Goal: Check status: Check status

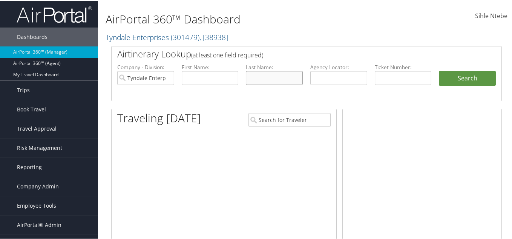
click at [274, 77] on input "text" at bounding box center [274, 77] width 57 height 14
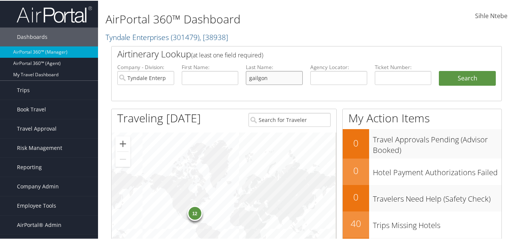
type input "gailgon"
click at [169, 79] on input "Tyndale Enterprises" at bounding box center [145, 77] width 57 height 14
click at [227, 76] on input "text" at bounding box center [210, 77] width 57 height 14
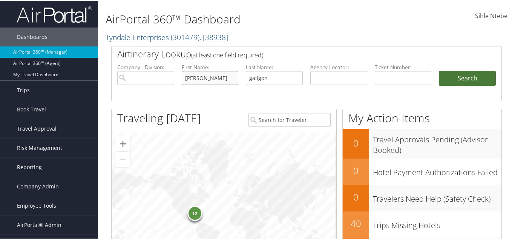
type input "[PERSON_NAME]"
click at [458, 74] on button "Search" at bounding box center [467, 77] width 57 height 15
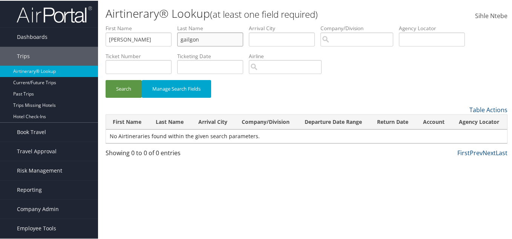
click at [211, 40] on input "gailgon" at bounding box center [210, 39] width 66 height 14
click at [192, 37] on input "gailgon" at bounding box center [210, 39] width 66 height 14
drag, startPoint x: 208, startPoint y: 39, endPoint x: 170, endPoint y: 39, distance: 37.4
click at [170, 24] on ul "First Name [PERSON_NAME] Name gailgon Departure City Arrival City Company/Divis…" at bounding box center [307, 24] width 402 height 0
type input "[PERSON_NAME]"
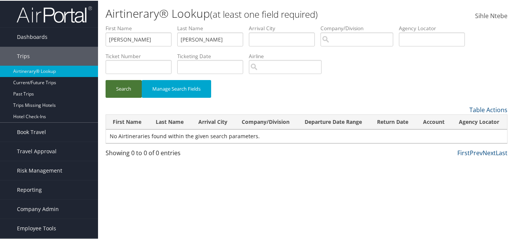
click at [128, 86] on button "Search" at bounding box center [124, 88] width 36 height 18
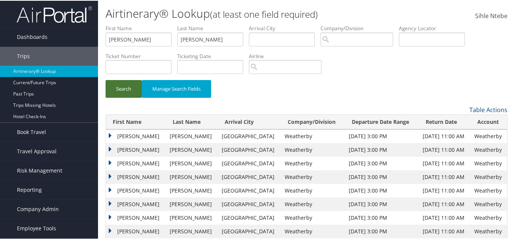
scroll to position [38, 0]
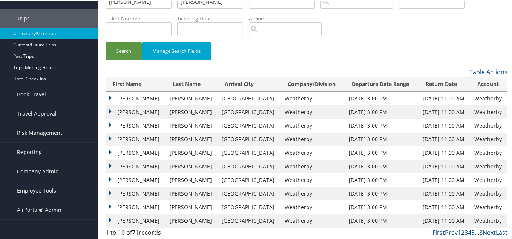
click at [486, 232] on link "Next" at bounding box center [489, 232] width 13 height 8
click at [109, 109] on td "[PERSON_NAME]" at bounding box center [136, 112] width 60 height 14
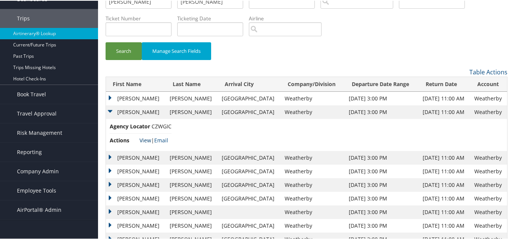
click at [146, 138] on link "View" at bounding box center [146, 139] width 12 height 7
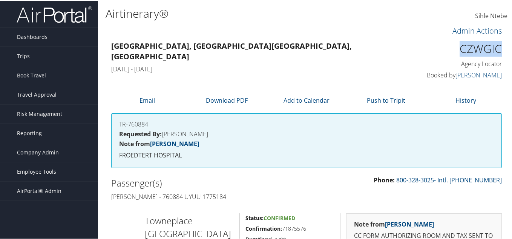
drag, startPoint x: 499, startPoint y: 48, endPoint x: 448, endPoint y: 48, distance: 51.3
click at [448, 48] on h1 "CZWGIC" at bounding box center [457, 48] width 89 height 16
copy h1 "CZWGIC"
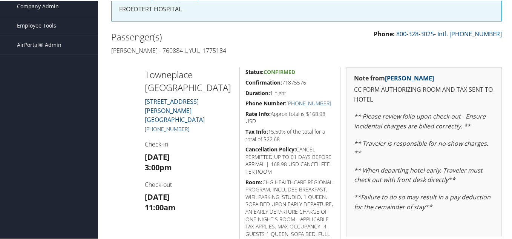
scroll to position [151, 0]
